Goal: Information Seeking & Learning: Learn about a topic

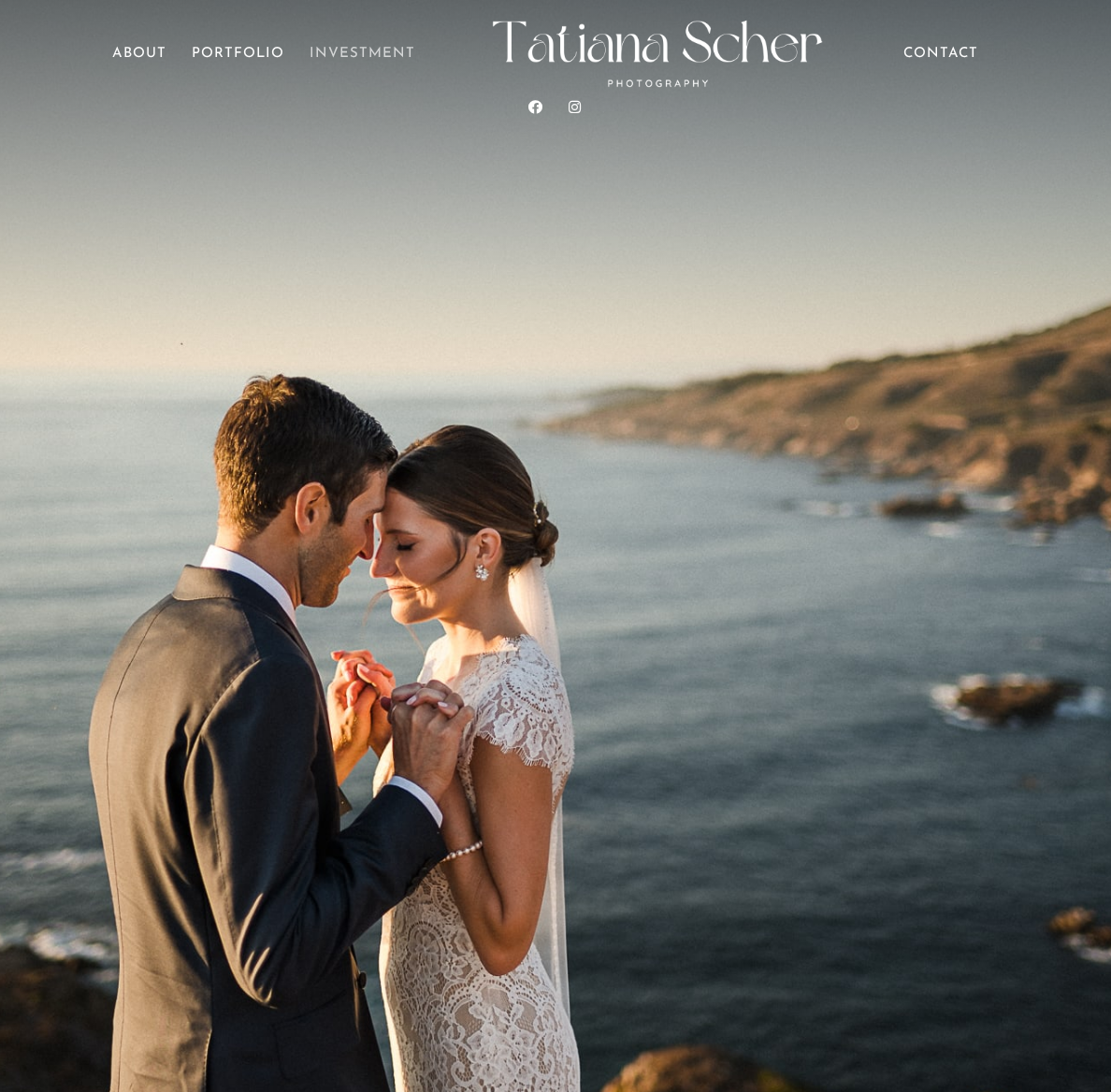
click at [363, 51] on link "Investment" at bounding box center [363, 74] width 106 height 52
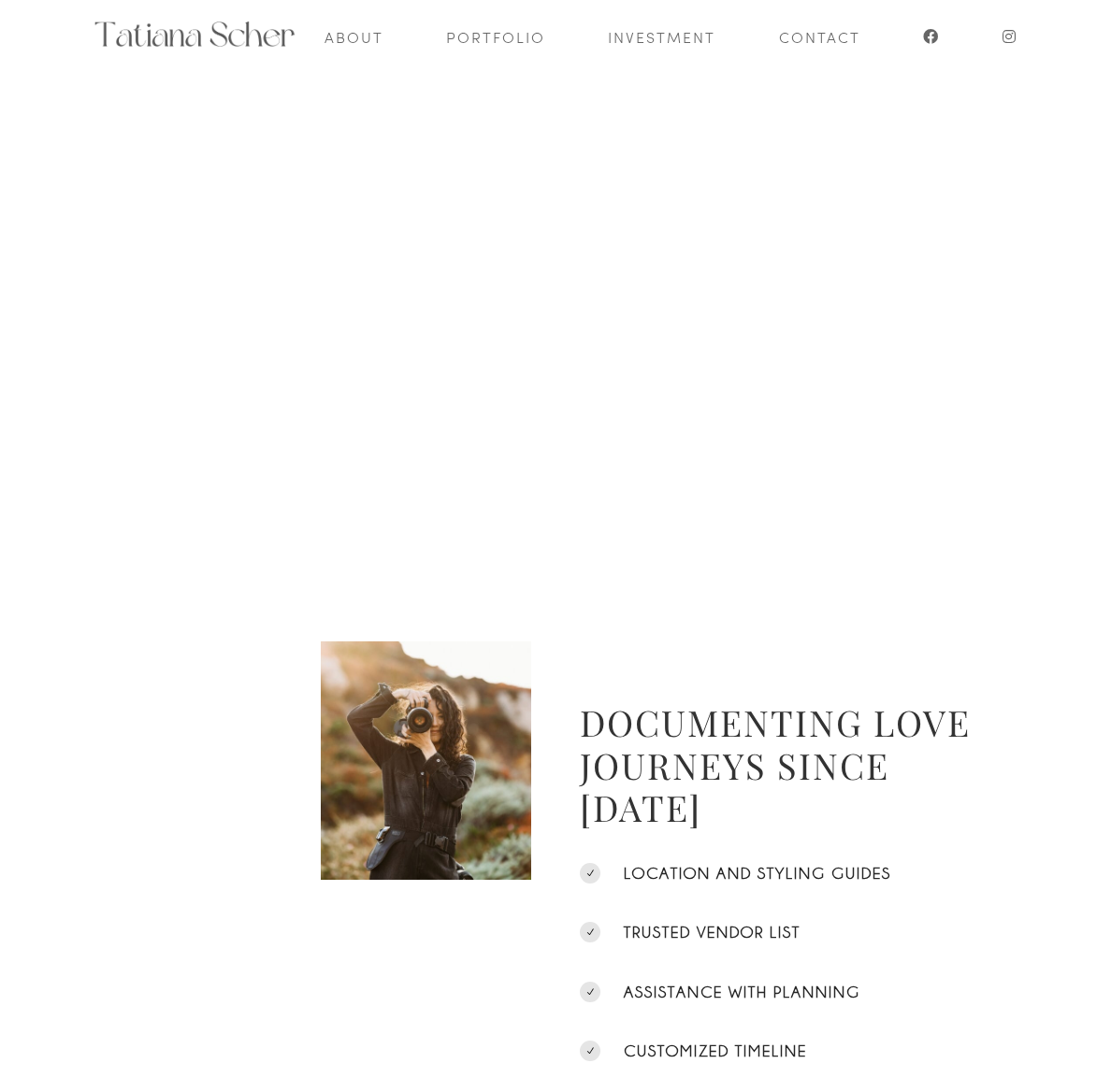
scroll to position [754, 0]
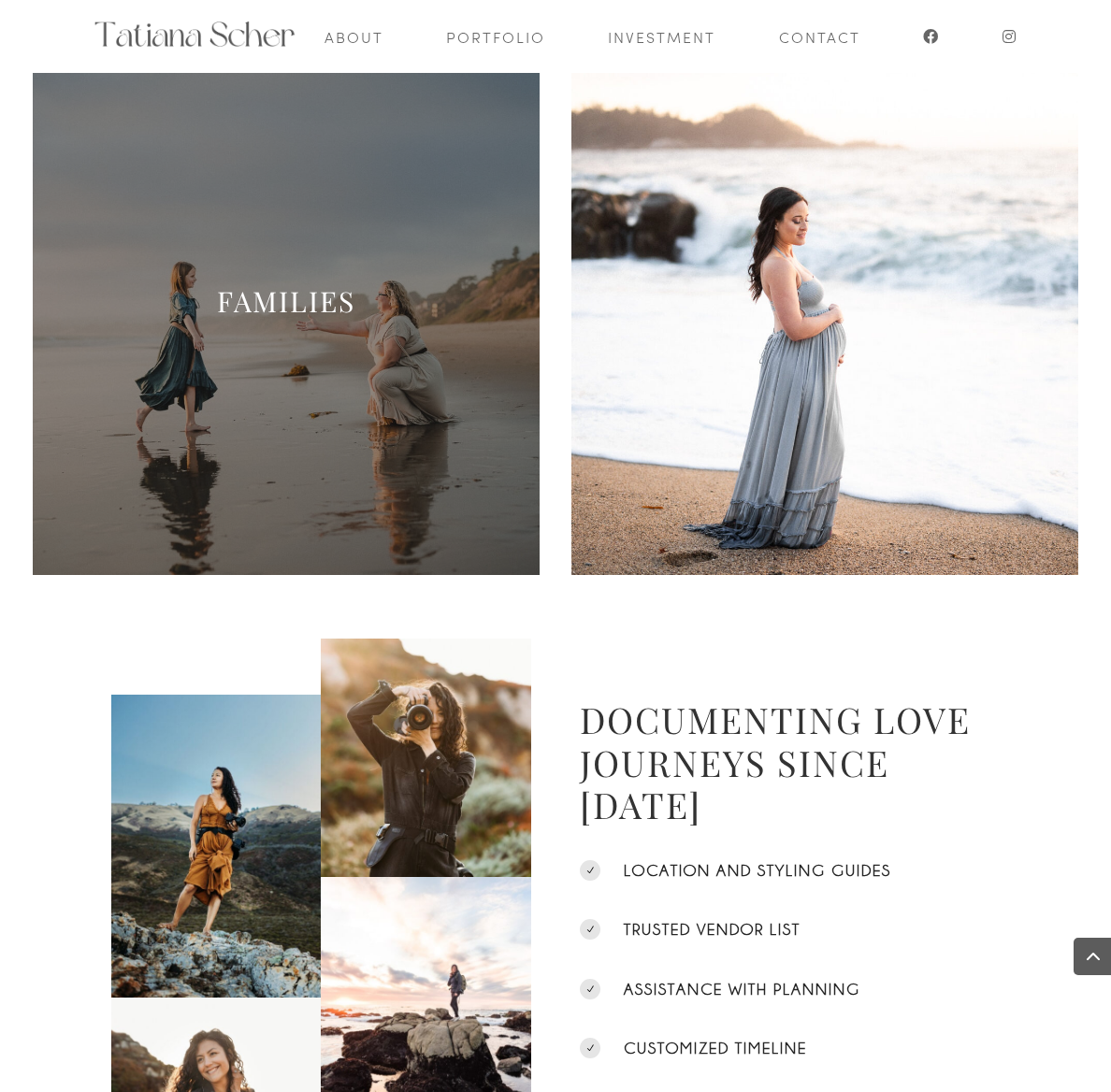
click at [317, 388] on span at bounding box center [285, 322] width 507 height 507
